Goal: Task Accomplishment & Management: Use online tool/utility

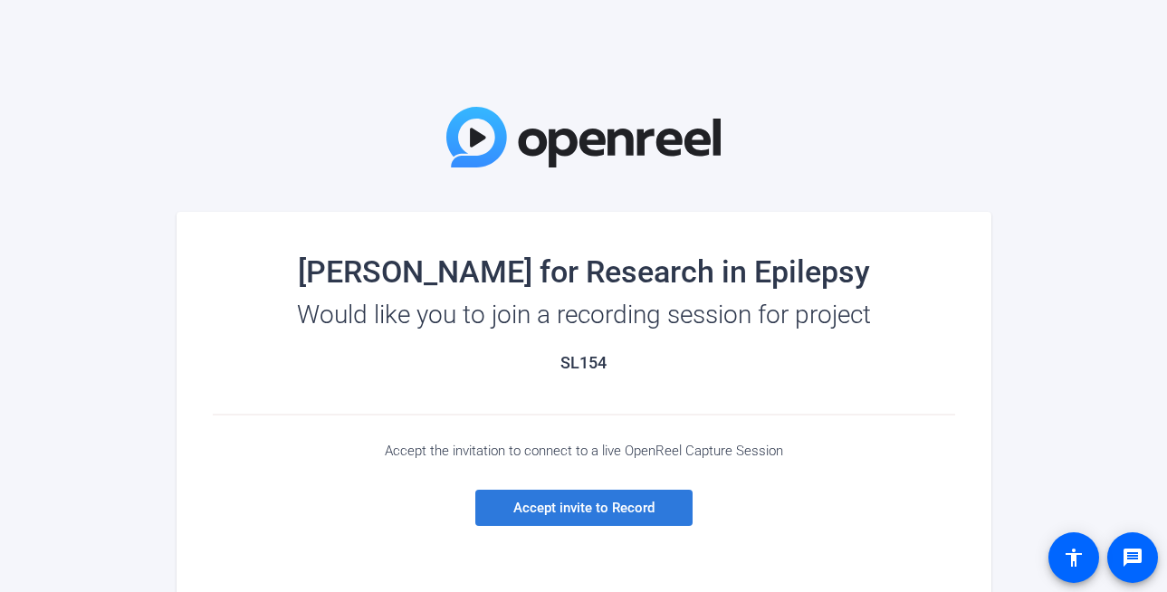
click at [612, 511] on span "Accept invite to Record" at bounding box center [583, 508] width 141 height 16
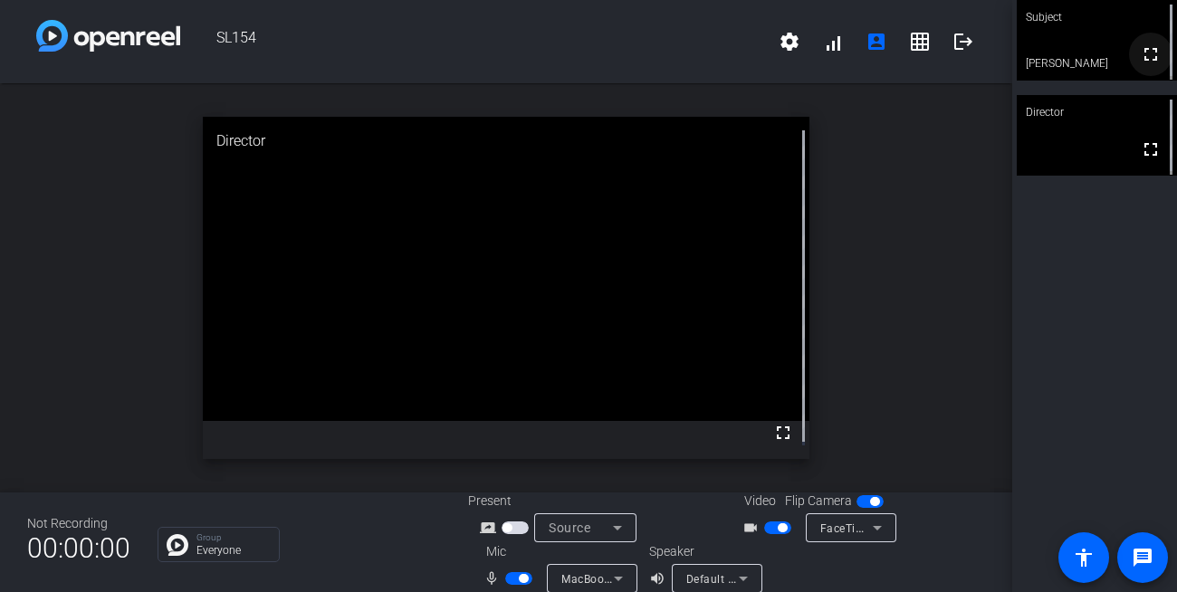
click at [1140, 58] on mat-icon "fullscreen" at bounding box center [1151, 54] width 22 height 22
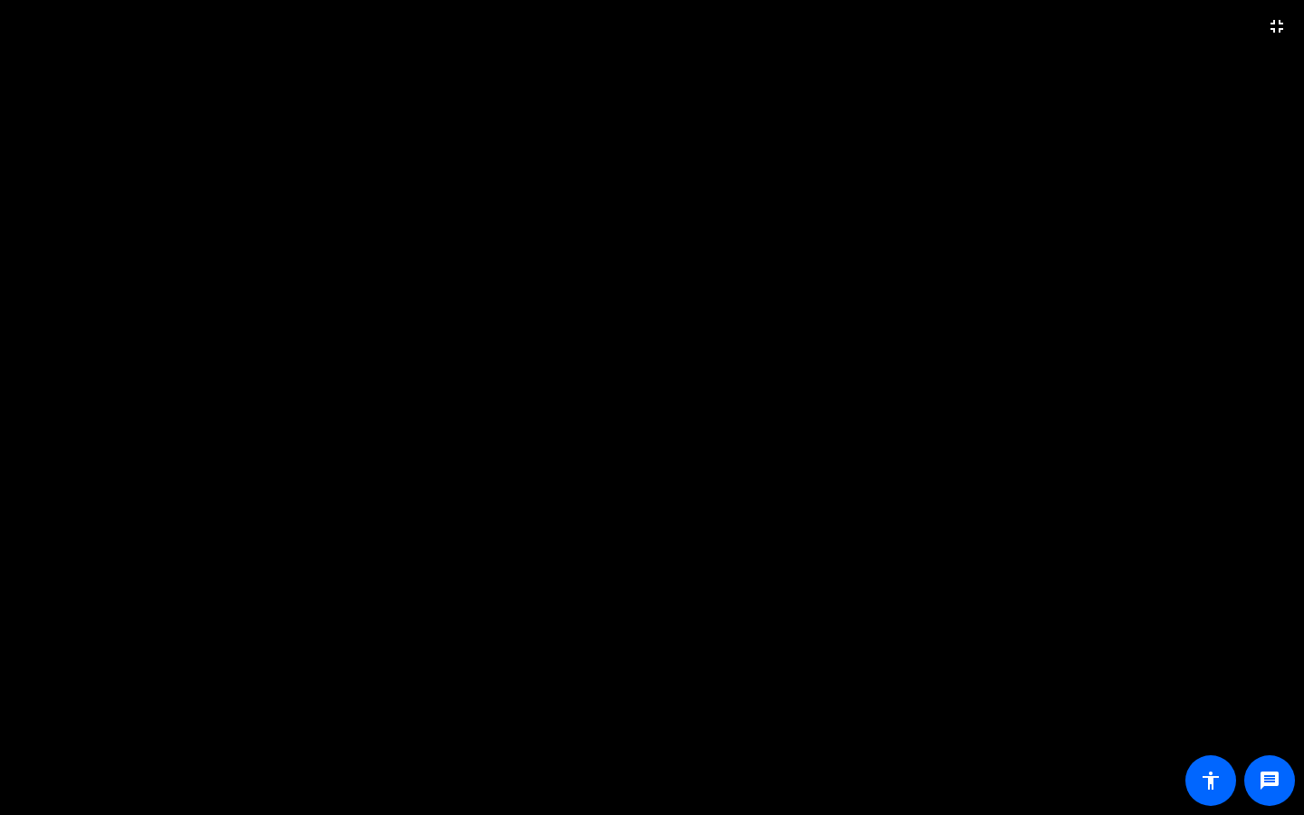
click at [909, 109] on video at bounding box center [652, 407] width 1304 height 815
click at [1166, 28] on mat-icon "fullscreen_exit" at bounding box center [1277, 26] width 22 height 22
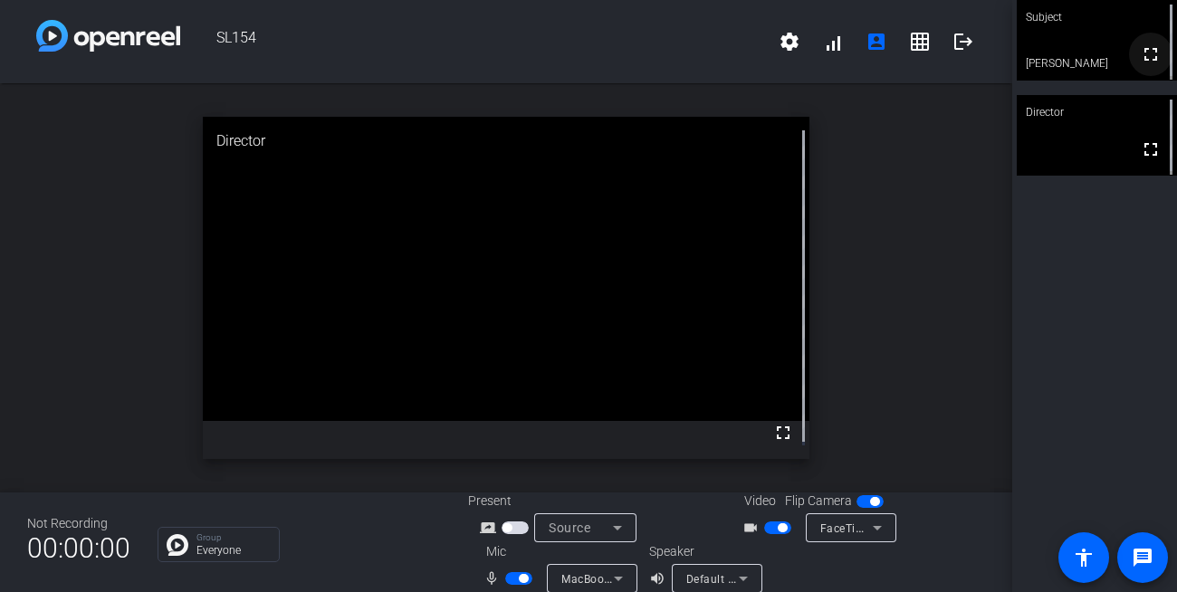
click at [1145, 57] on mat-icon "fullscreen" at bounding box center [1151, 54] width 22 height 22
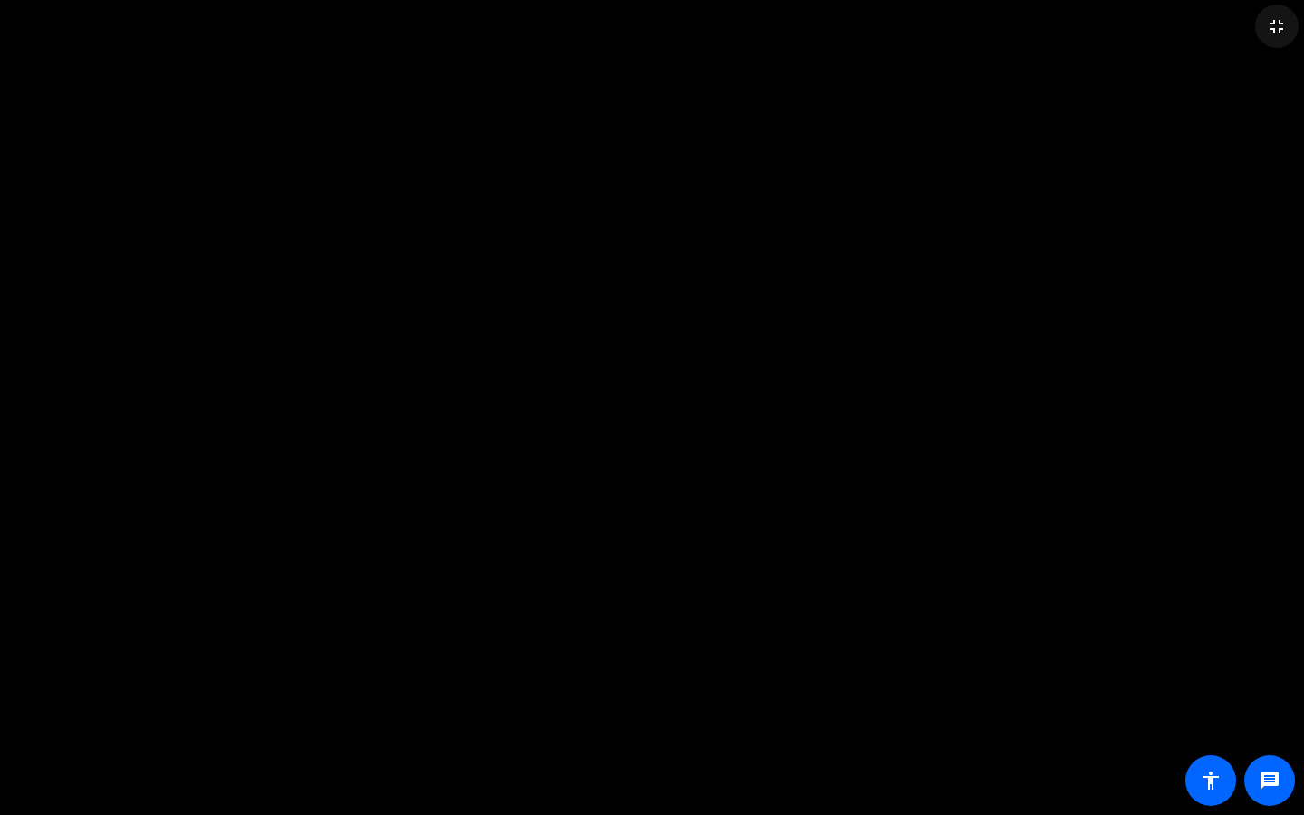
click at [1166, 30] on mat-icon "fullscreen_exit" at bounding box center [1277, 26] width 22 height 22
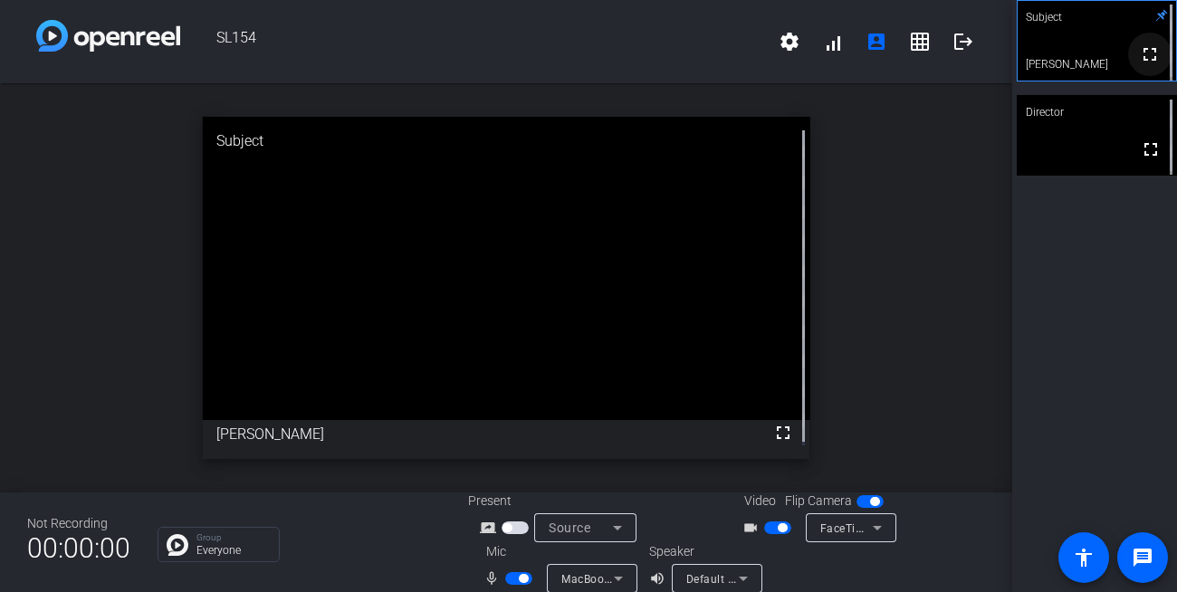
click at [1145, 57] on mat-icon "fullscreen" at bounding box center [1150, 54] width 22 height 22
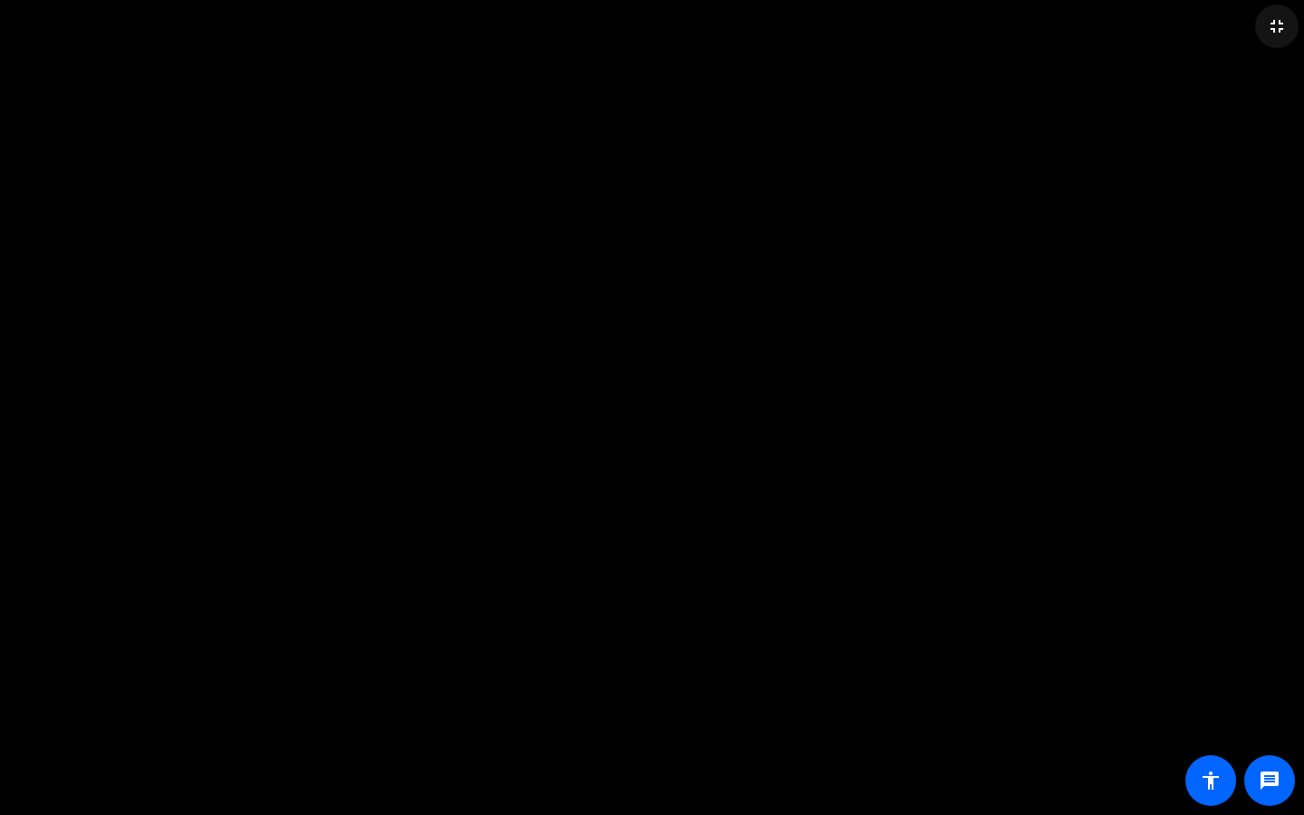
click at [1166, 27] on mat-icon "fullscreen_exit" at bounding box center [1277, 26] width 22 height 22
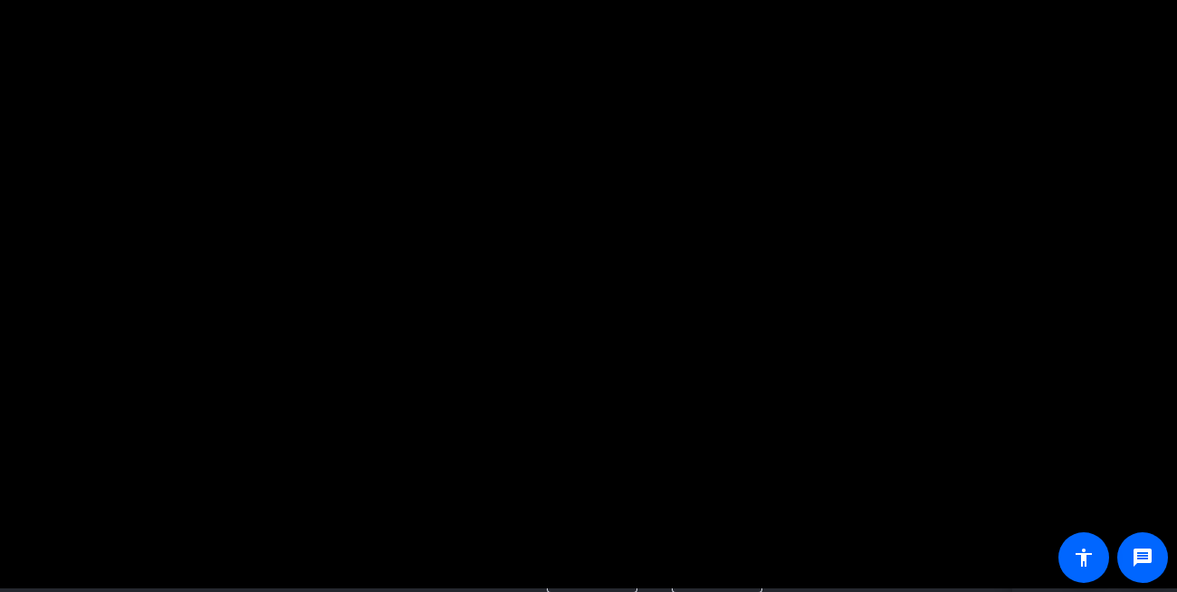
scroll to position [21, 0]
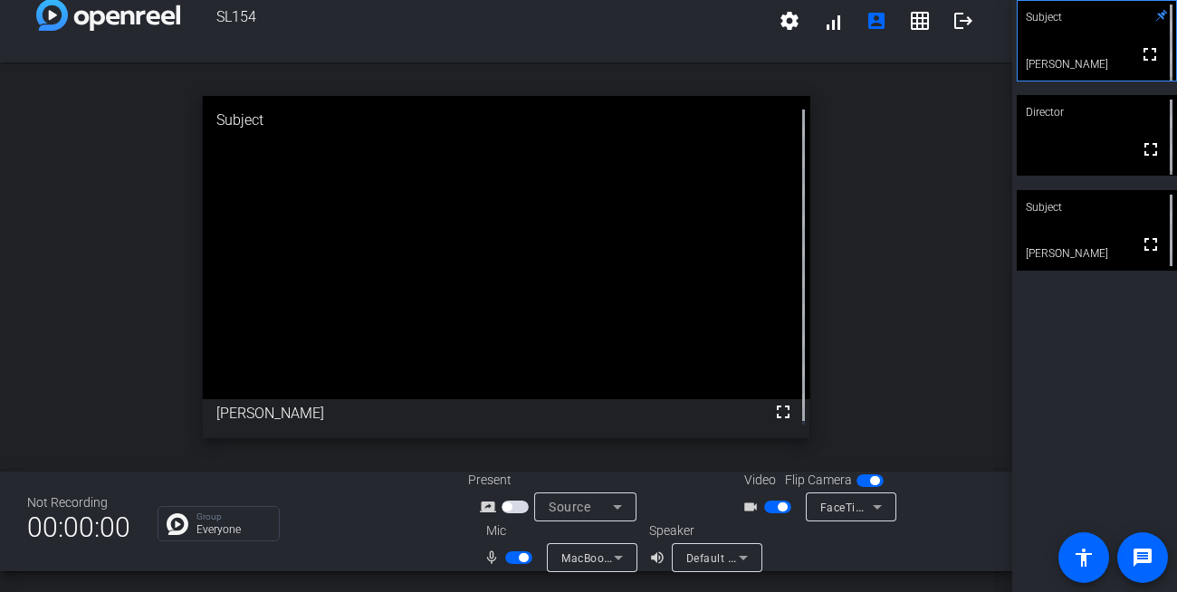
click at [1118, 251] on video at bounding box center [1097, 230] width 160 height 81
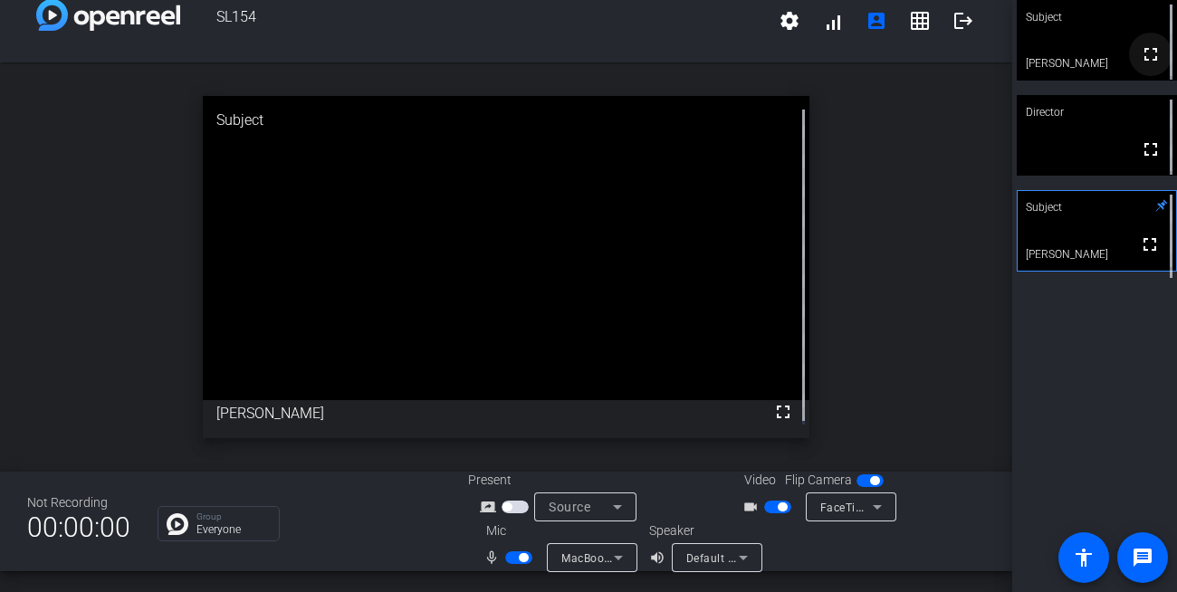
click at [1141, 57] on mat-icon "fullscreen" at bounding box center [1151, 54] width 22 height 22
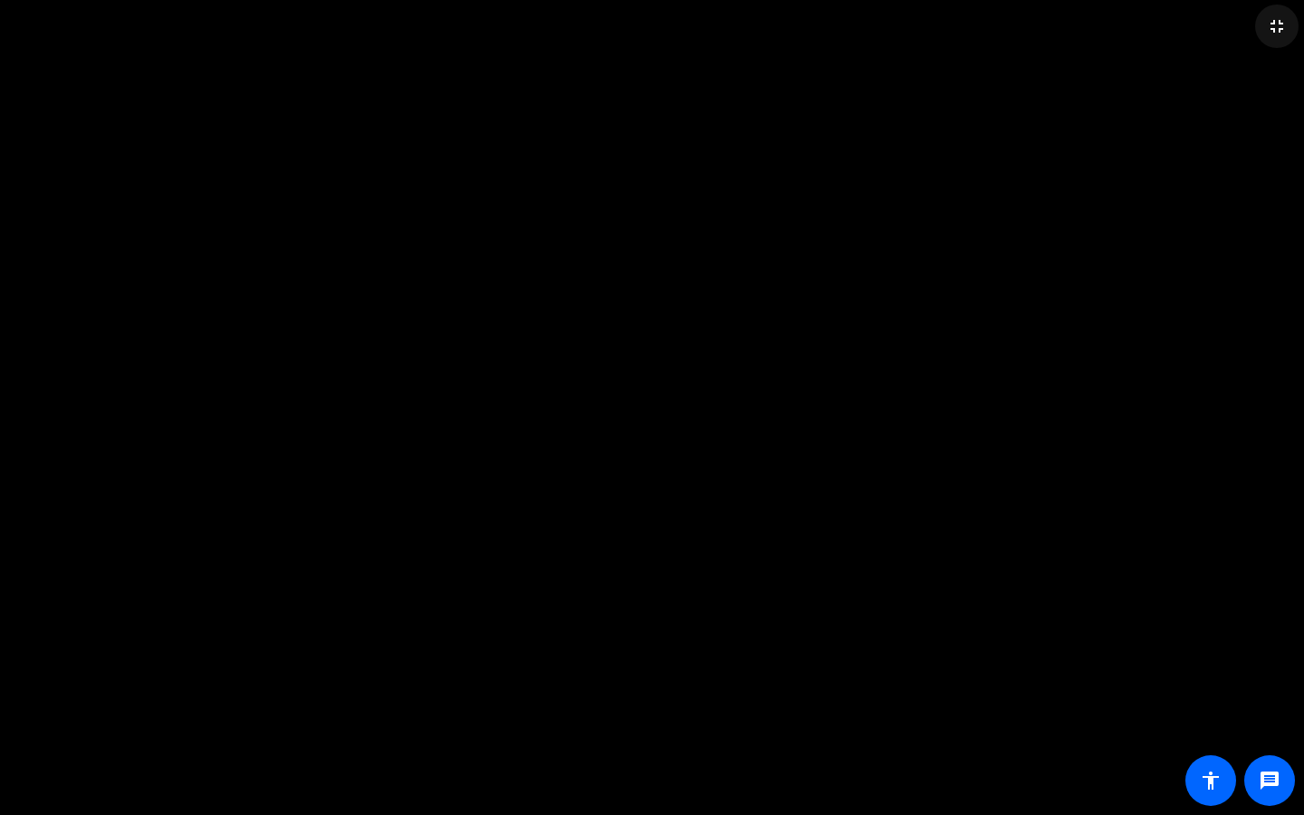
click at [1166, 27] on mat-icon "fullscreen_exit" at bounding box center [1277, 26] width 22 height 22
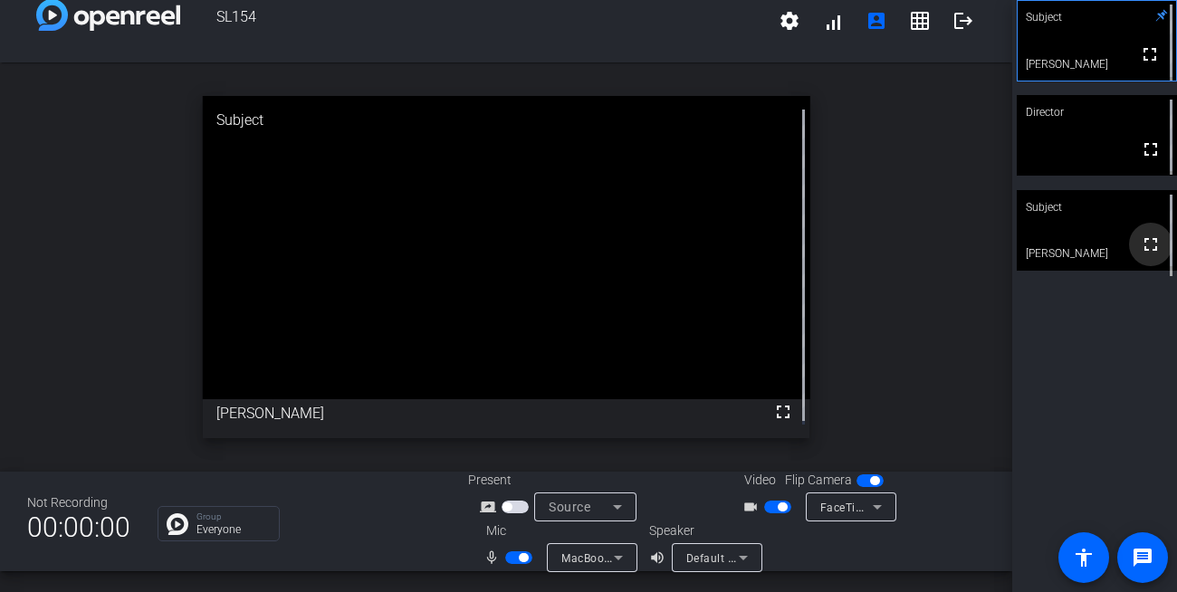
click at [1140, 249] on mat-icon "fullscreen" at bounding box center [1151, 245] width 22 height 22
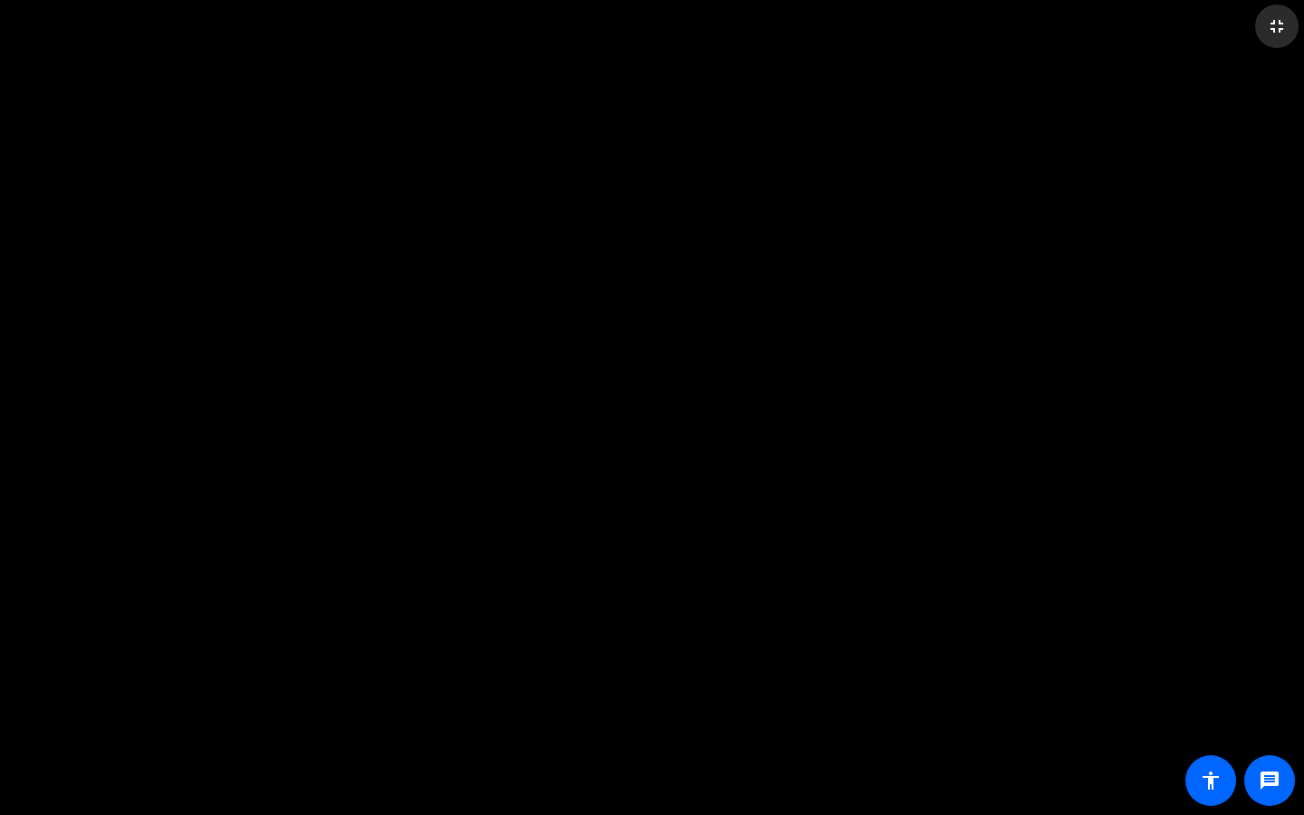
click at [1166, 30] on mat-icon "fullscreen_exit" at bounding box center [1277, 26] width 22 height 22
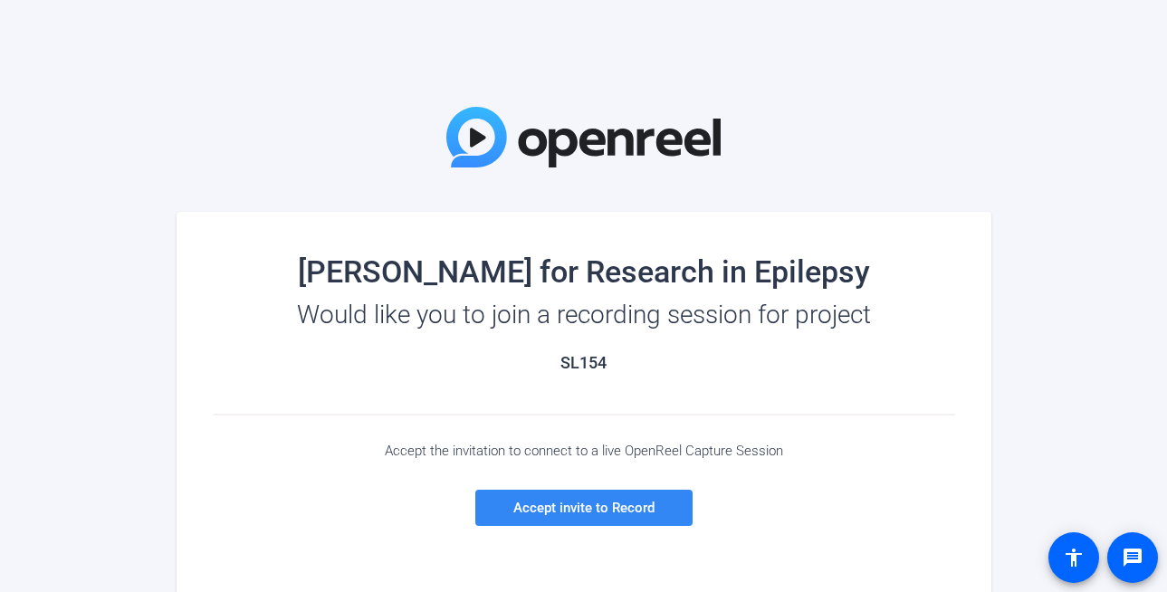
click at [645, 510] on span "Accept invite to Record" at bounding box center [583, 508] width 141 height 16
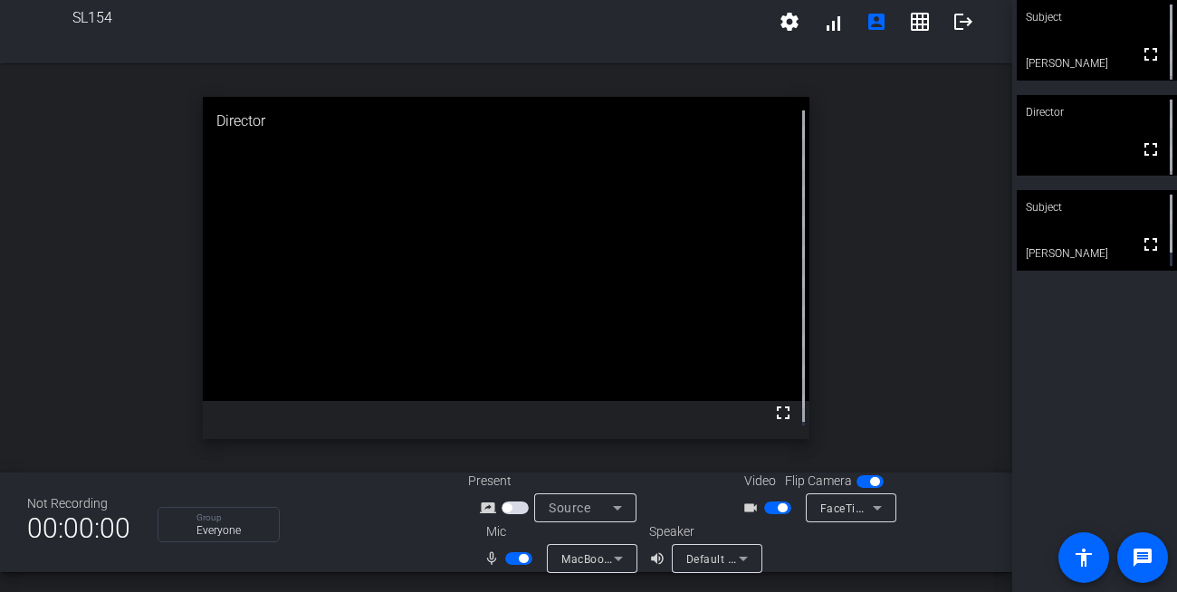
scroll to position [21, 0]
click at [835, 508] on span "FaceTime HD Camera (Built-in) (05ac:8514)" at bounding box center [936, 507] width 233 height 14
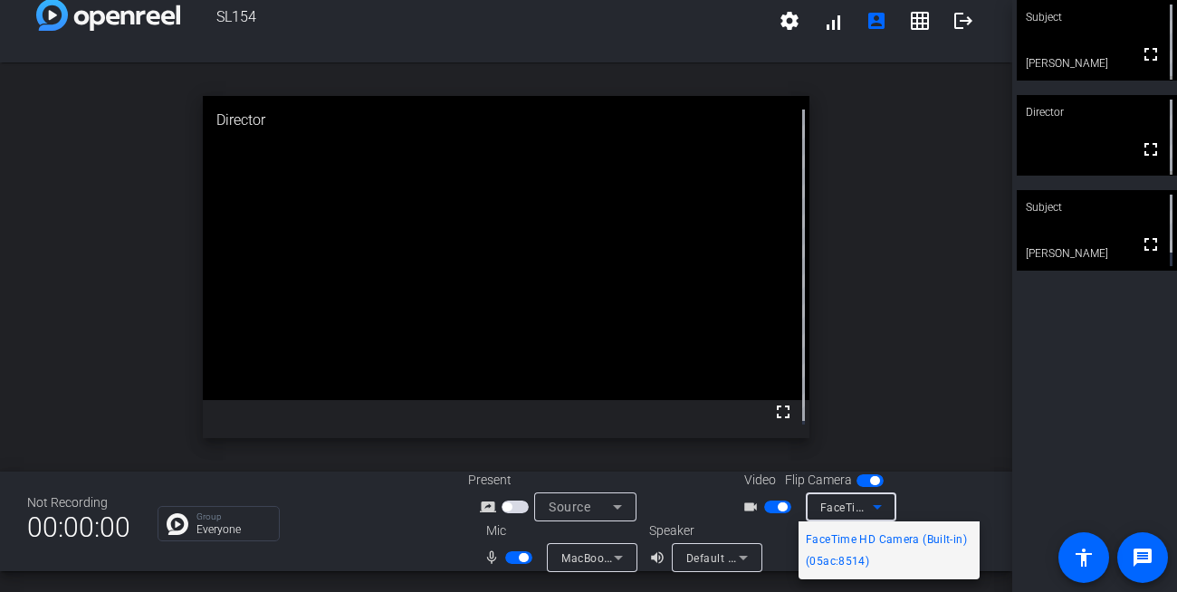
click at [869, 512] on div at bounding box center [588, 296] width 1177 height 592
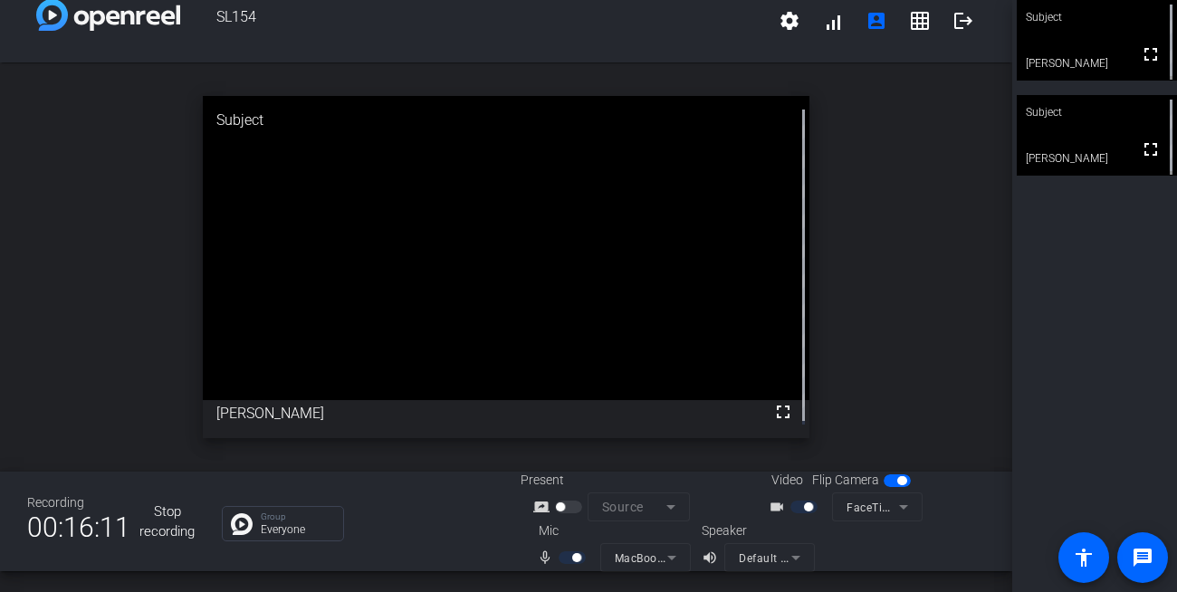
click at [173, 517] on button "Stop recording" at bounding box center [166, 522] width 55 height 56
